Goal: Task Accomplishment & Management: Manage account settings

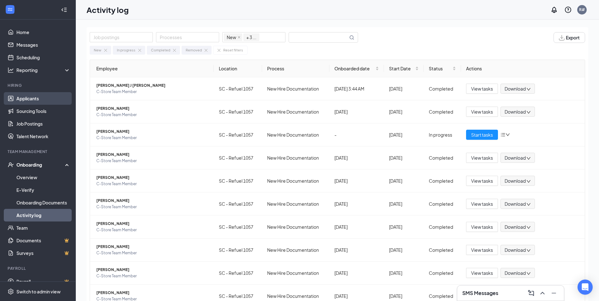
click at [32, 100] on link "Applicants" at bounding box center [43, 98] width 54 height 13
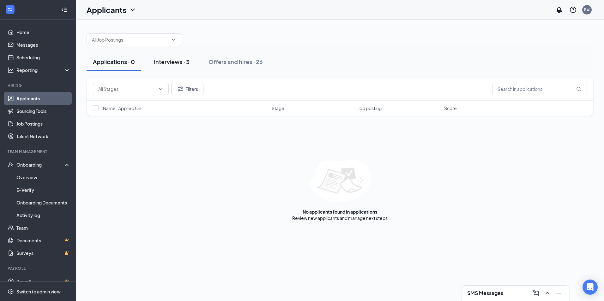
click at [175, 60] on div "Interviews · 3" at bounding box center [172, 62] width 36 height 8
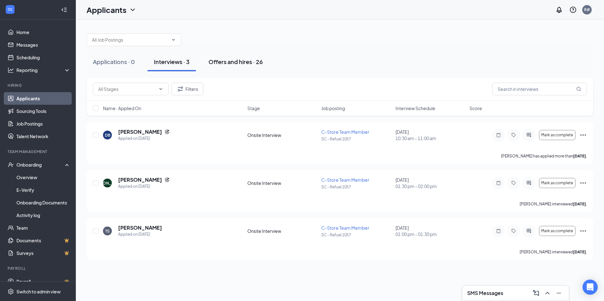
click at [220, 63] on div "Offers and hires · 26" at bounding box center [235, 62] width 54 height 8
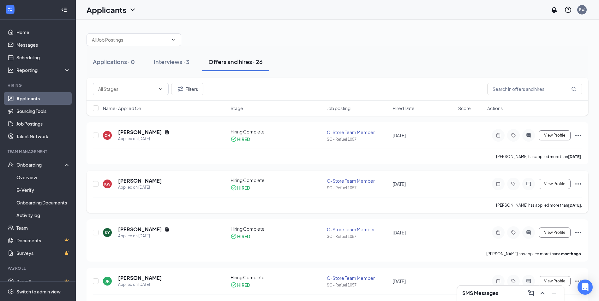
click at [580, 184] on icon "Ellipses" at bounding box center [578, 183] width 6 height 1
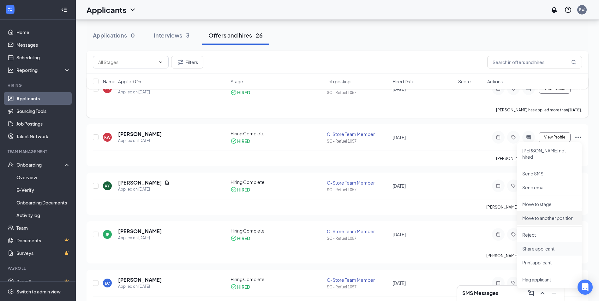
scroll to position [32, 0]
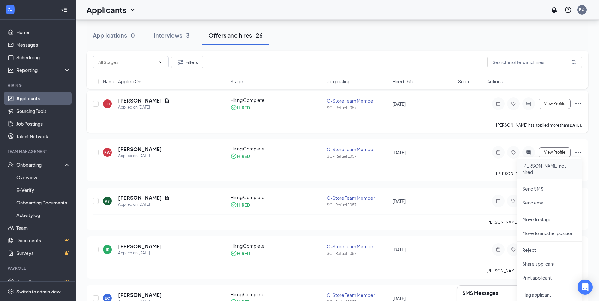
click at [556, 166] on p "[PERSON_NAME] not hired" at bounding box center [549, 169] width 54 height 13
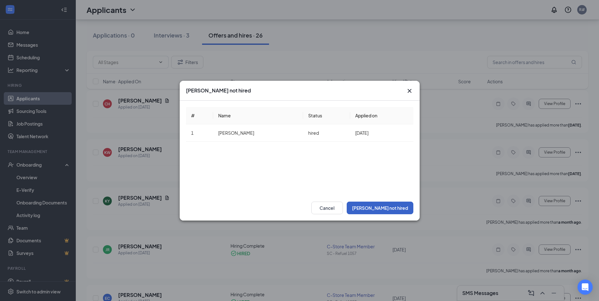
click at [394, 205] on button "[PERSON_NAME] not hired" at bounding box center [380, 208] width 67 height 13
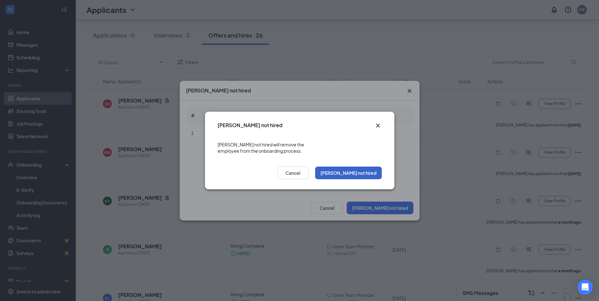
click at [365, 170] on button "[PERSON_NAME] not hired" at bounding box center [348, 173] width 67 height 13
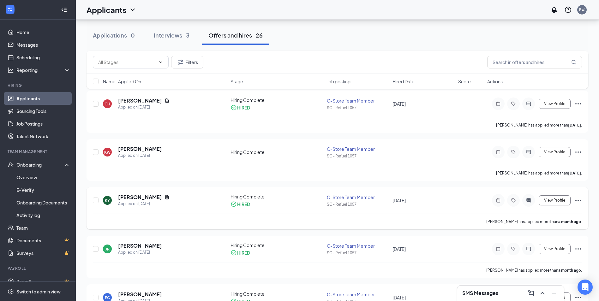
click at [579, 200] on icon "Ellipses" at bounding box center [578, 201] width 8 height 8
click at [543, 213] on p "[PERSON_NAME] not hired" at bounding box center [549, 217] width 54 height 13
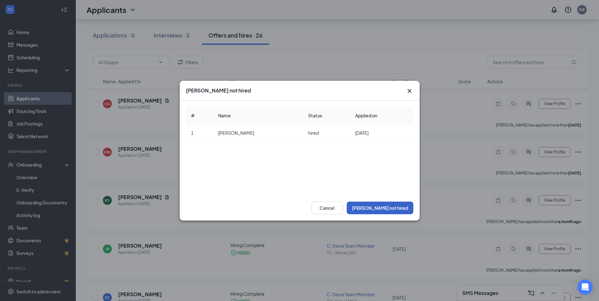
click at [393, 206] on button "[PERSON_NAME] not hired" at bounding box center [380, 208] width 67 height 13
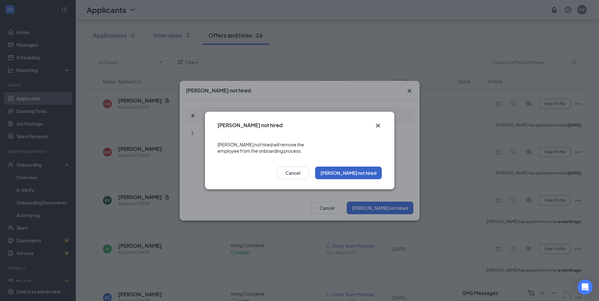
click at [362, 171] on button "[PERSON_NAME] not hired" at bounding box center [348, 173] width 67 height 13
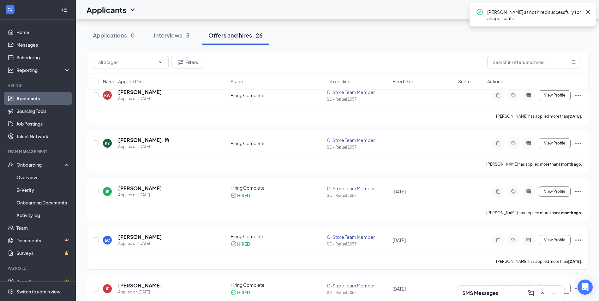
scroll to position [95, 0]
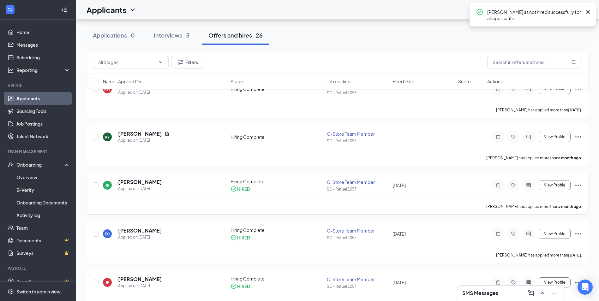
click at [578, 185] on icon "Ellipses" at bounding box center [578, 185] width 6 height 1
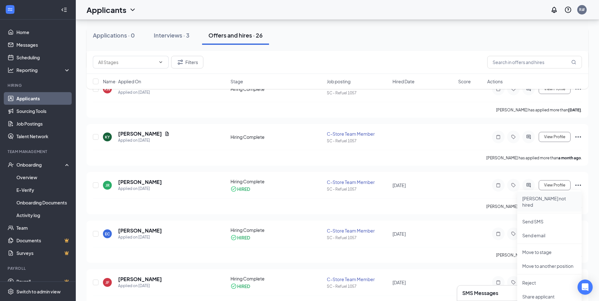
click at [557, 197] on p "[PERSON_NAME] not hired" at bounding box center [549, 201] width 54 height 13
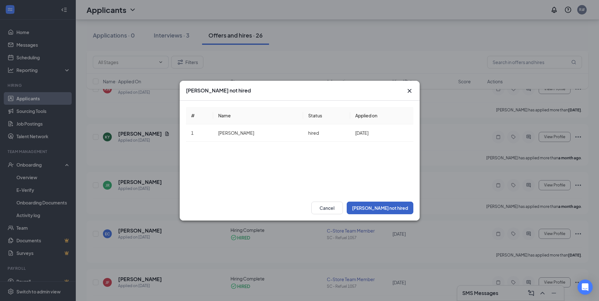
click at [393, 206] on button "[PERSON_NAME] not hired" at bounding box center [380, 208] width 67 height 13
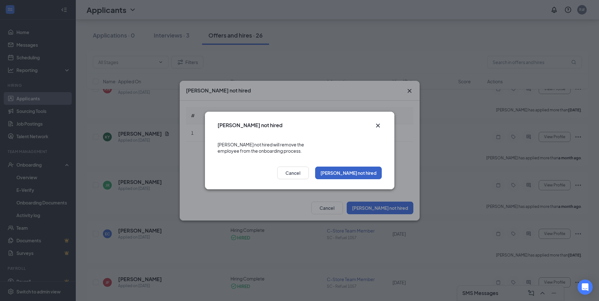
click at [372, 169] on button "[PERSON_NAME] not hired" at bounding box center [348, 173] width 67 height 13
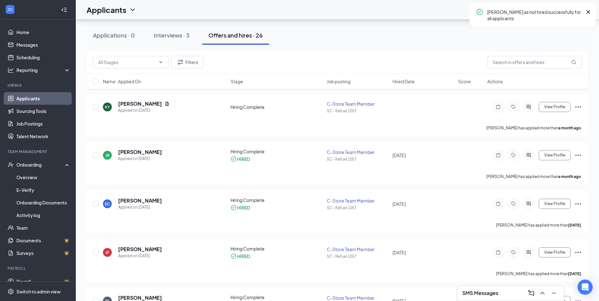
scroll to position [126, 0]
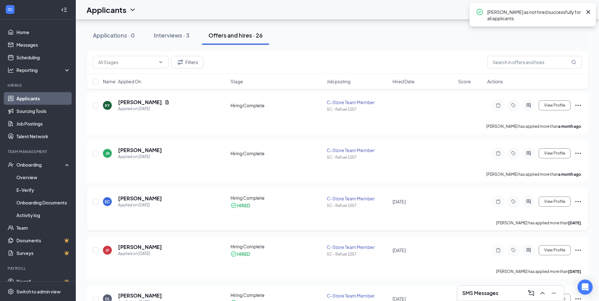
click at [575, 203] on icon "Ellipses" at bounding box center [578, 202] width 8 height 8
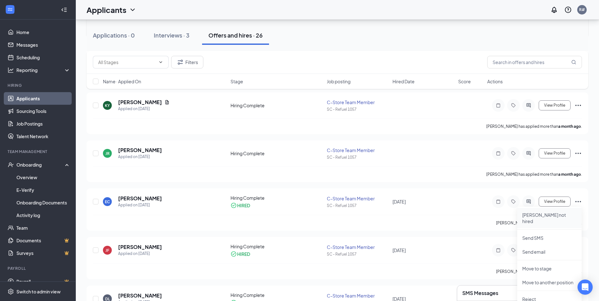
click at [539, 213] on p "[PERSON_NAME] not hired" at bounding box center [549, 218] width 54 height 13
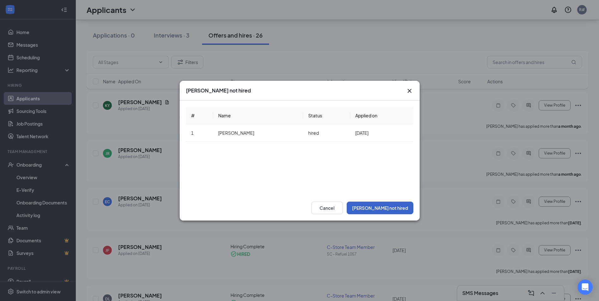
click at [390, 206] on button "[PERSON_NAME] not hired" at bounding box center [380, 208] width 67 height 13
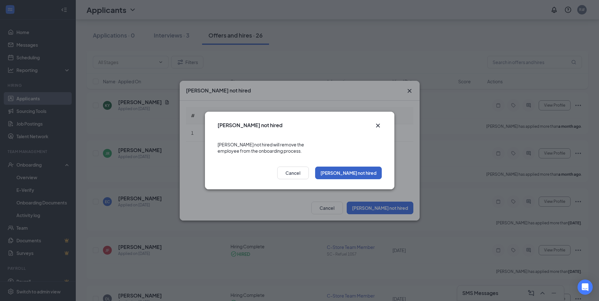
click at [371, 168] on button "[PERSON_NAME] not hired" at bounding box center [348, 173] width 67 height 13
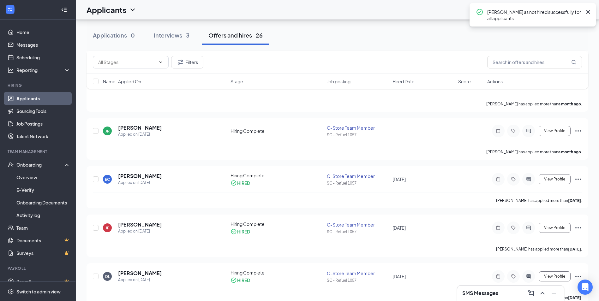
scroll to position [158, 0]
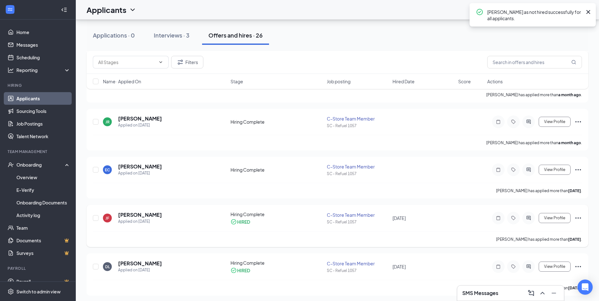
click at [577, 219] on icon "Ellipses" at bounding box center [578, 218] width 8 height 8
click at [540, 232] on p "[PERSON_NAME] not hired" at bounding box center [549, 234] width 54 height 13
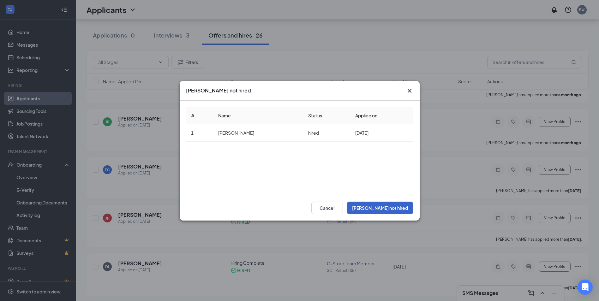
click at [394, 208] on button "[PERSON_NAME] not hired" at bounding box center [380, 208] width 67 height 13
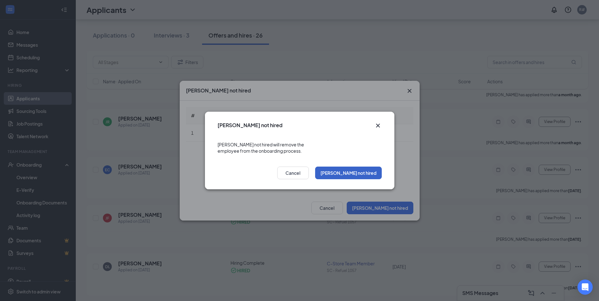
click at [363, 169] on button "[PERSON_NAME] not hired" at bounding box center [348, 173] width 67 height 13
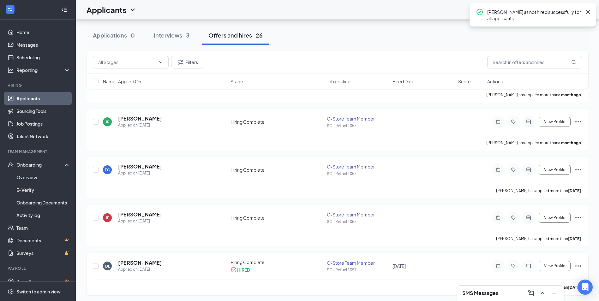
click at [578, 265] on icon "Ellipses" at bounding box center [578, 266] width 8 height 8
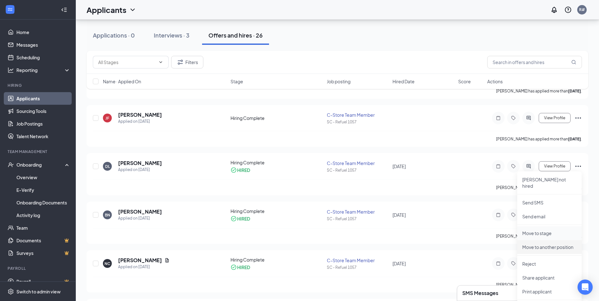
scroll to position [284, 0]
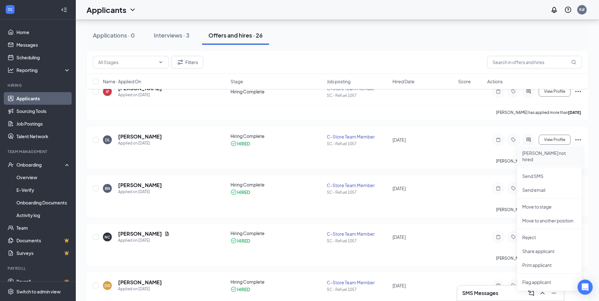
click at [535, 153] on p "[PERSON_NAME] not hired" at bounding box center [549, 156] width 54 height 13
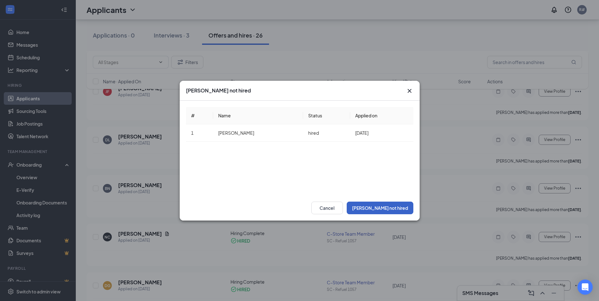
click at [394, 207] on button "[PERSON_NAME] not hired" at bounding box center [380, 208] width 67 height 13
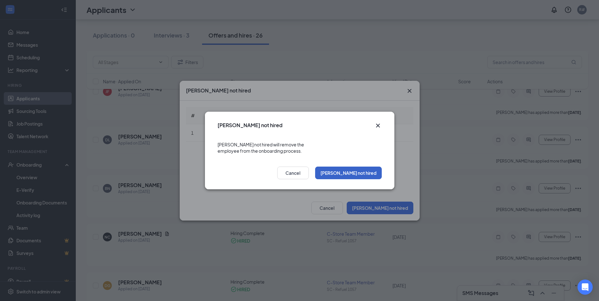
click at [367, 170] on button "[PERSON_NAME] not hired" at bounding box center [348, 173] width 67 height 13
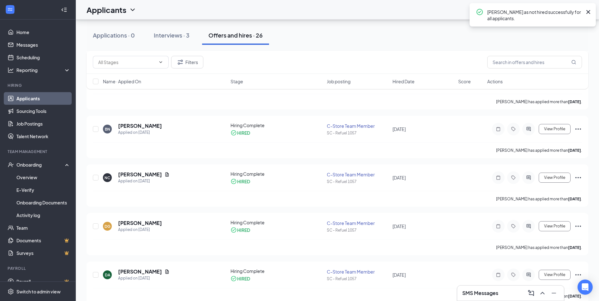
scroll to position [347, 0]
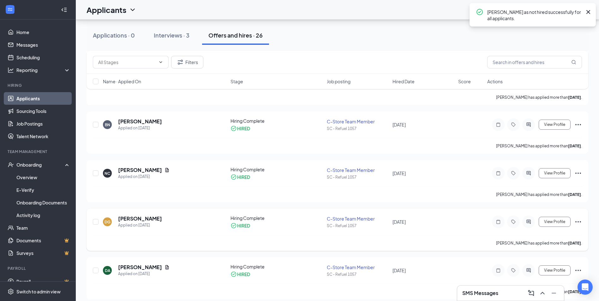
click at [577, 223] on icon "Ellipses" at bounding box center [578, 222] width 8 height 8
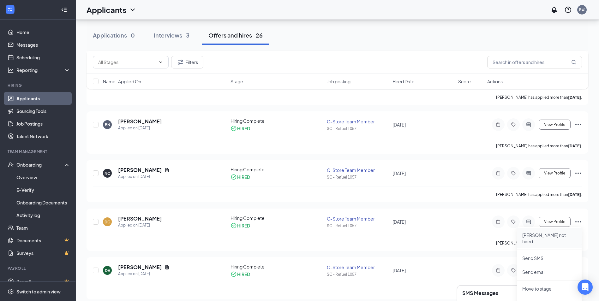
click at [541, 237] on p "[PERSON_NAME] not hired" at bounding box center [549, 238] width 54 height 13
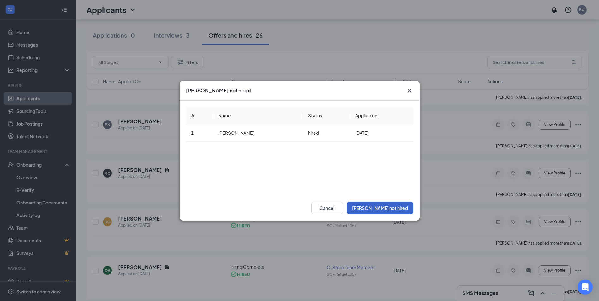
click at [393, 205] on button "[PERSON_NAME] not hired" at bounding box center [380, 208] width 67 height 13
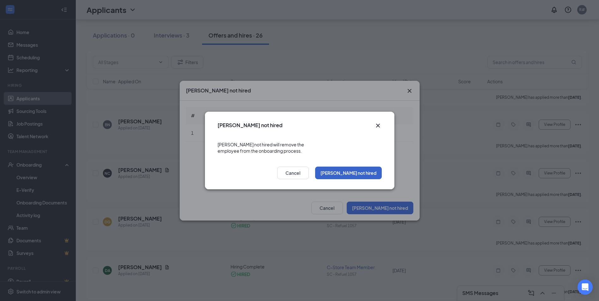
click at [360, 170] on button "[PERSON_NAME] not hired" at bounding box center [348, 173] width 67 height 13
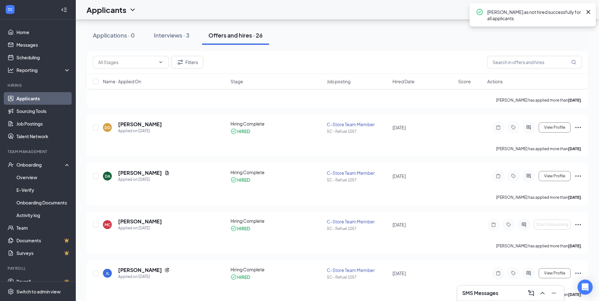
scroll to position [442, 0]
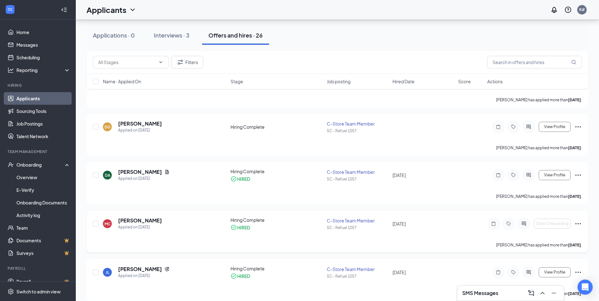
click at [578, 225] on icon "Ellipses" at bounding box center [578, 224] width 8 height 8
click at [553, 239] on p "[PERSON_NAME] not hired" at bounding box center [549, 240] width 54 height 13
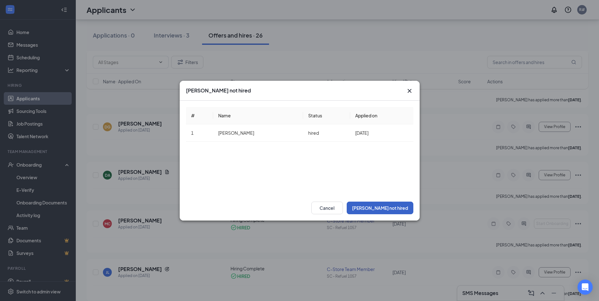
click at [390, 211] on button "[PERSON_NAME] not hired" at bounding box center [380, 208] width 67 height 13
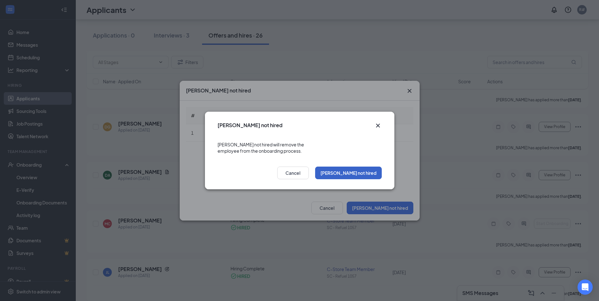
click at [364, 172] on button "[PERSON_NAME] not hired" at bounding box center [348, 173] width 67 height 13
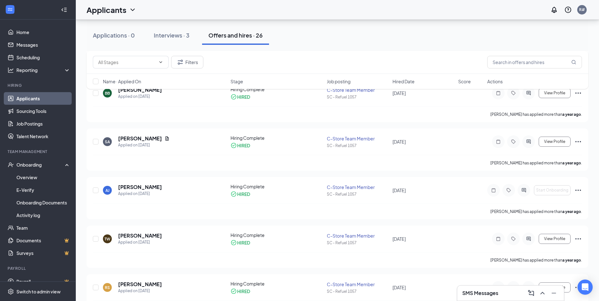
scroll to position [892, 0]
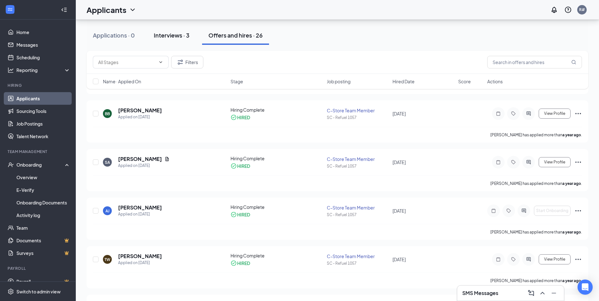
click at [170, 34] on div "Interviews · 3" at bounding box center [172, 35] width 36 height 8
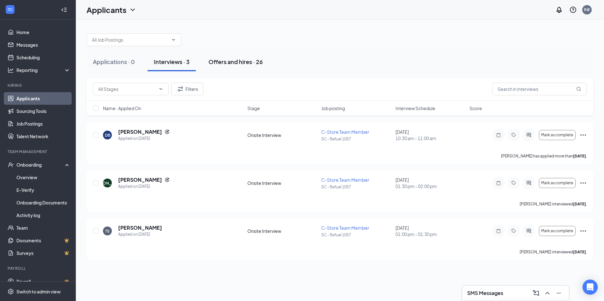
click at [226, 61] on div "Offers and hires · 26" at bounding box center [235, 62] width 54 height 8
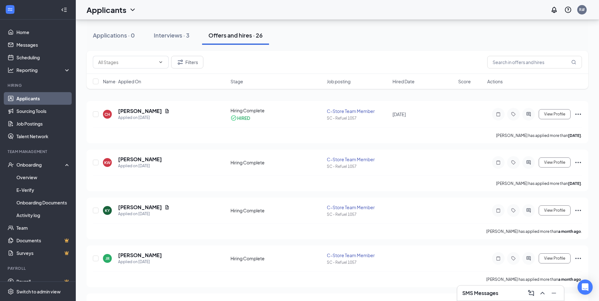
scroll to position [63, 0]
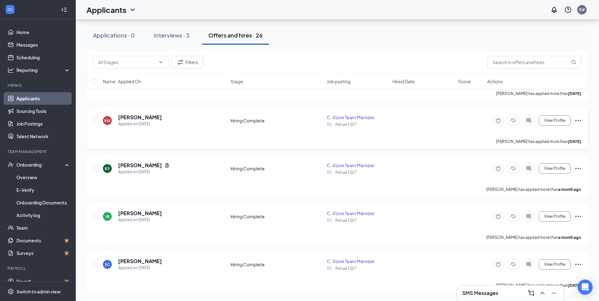
click at [578, 122] on icon "Ellipses" at bounding box center [578, 121] width 8 height 8
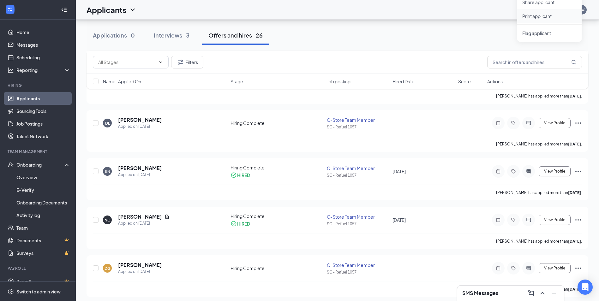
scroll to position [316, 0]
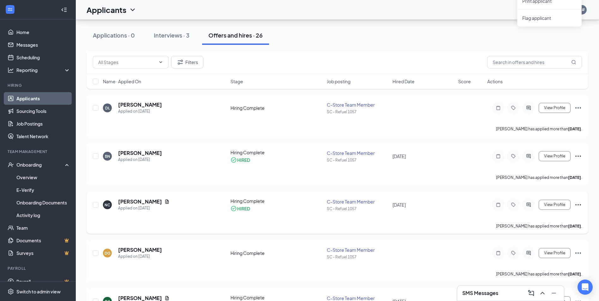
click at [578, 204] on icon "Ellipses" at bounding box center [578, 205] width 8 height 8
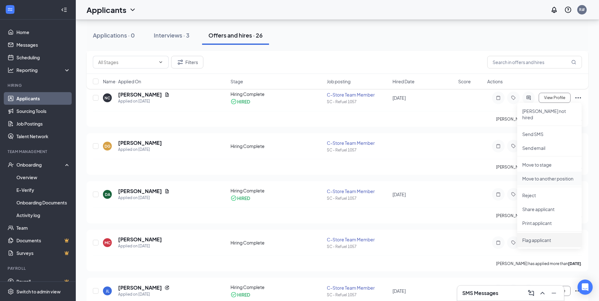
scroll to position [410, 0]
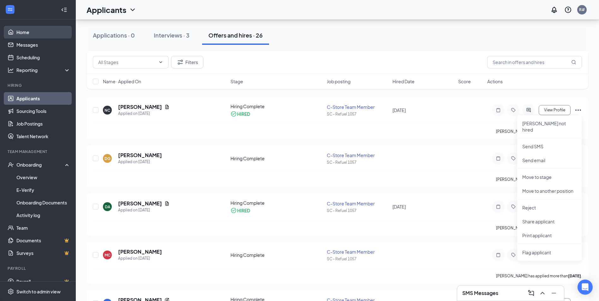
click at [16, 32] on link "Home" at bounding box center [43, 32] width 54 height 13
